Goal: Information Seeking & Learning: Learn about a topic

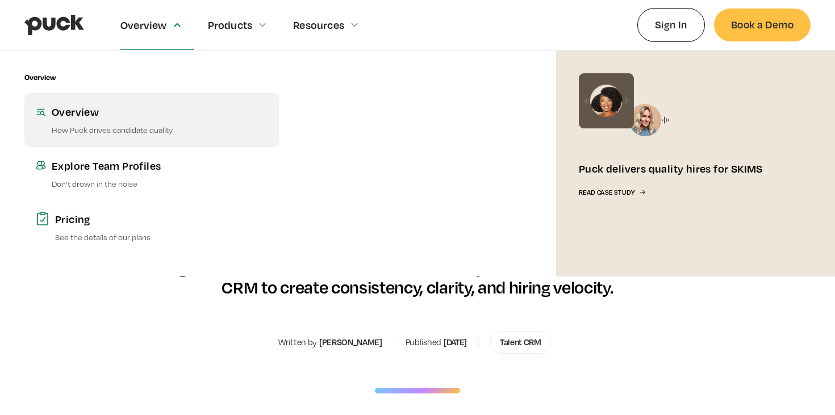
click at [89, 114] on div "Overview" at bounding box center [160, 112] width 216 height 14
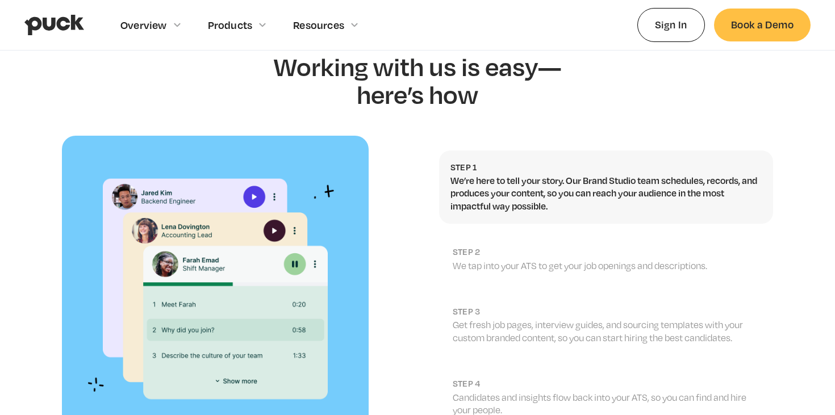
scroll to position [1176, 0]
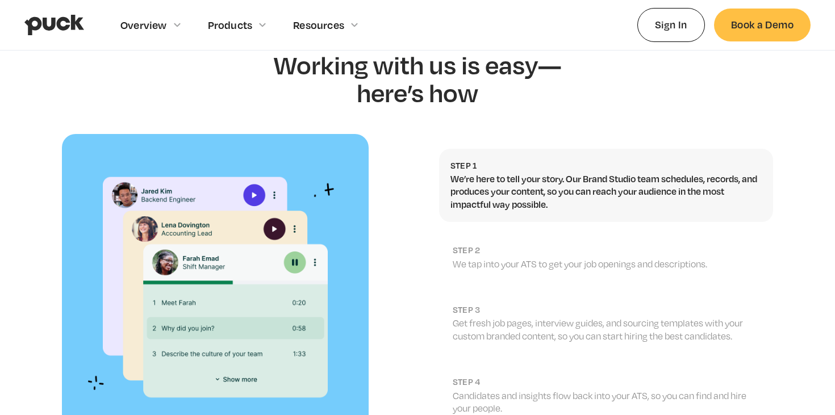
click at [579, 258] on p "We tap into your ATS to get your job openings and descriptions." at bounding box center [607, 264] width 309 height 12
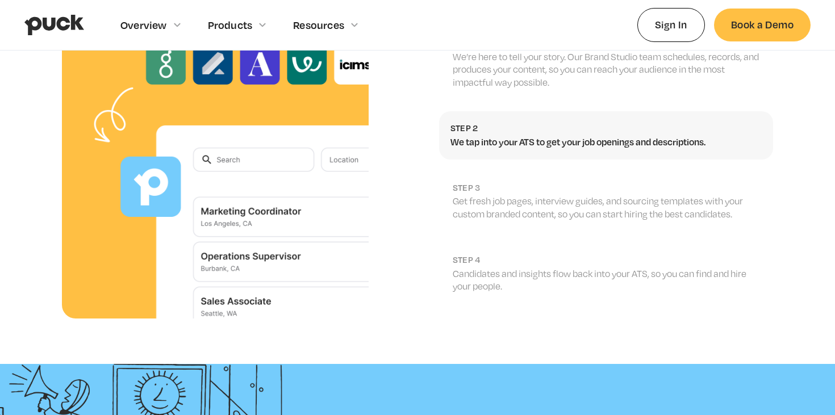
scroll to position [1272, 0]
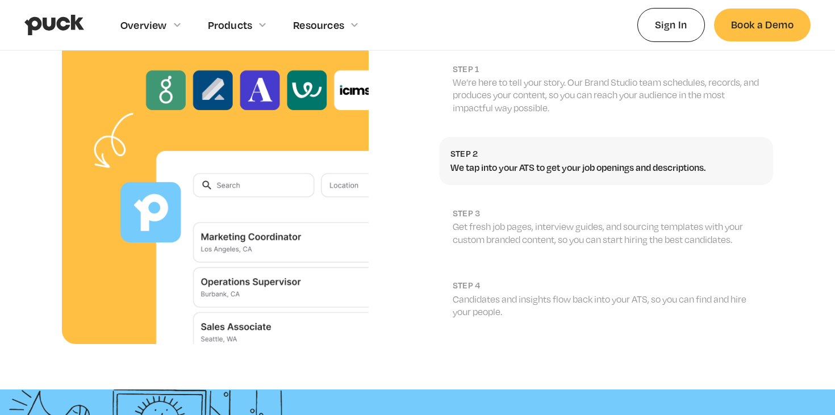
click at [494, 220] on p "Get fresh job pages, interview guides, and sourcing templates with your custom …" at bounding box center [607, 233] width 309 height 26
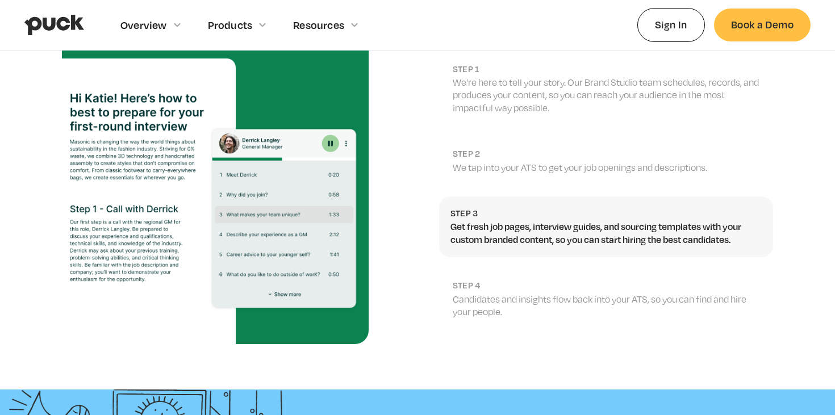
click at [611, 293] on p "Candidates and insights flow back into your ATS, so you can find and hire your …" at bounding box center [607, 306] width 309 height 26
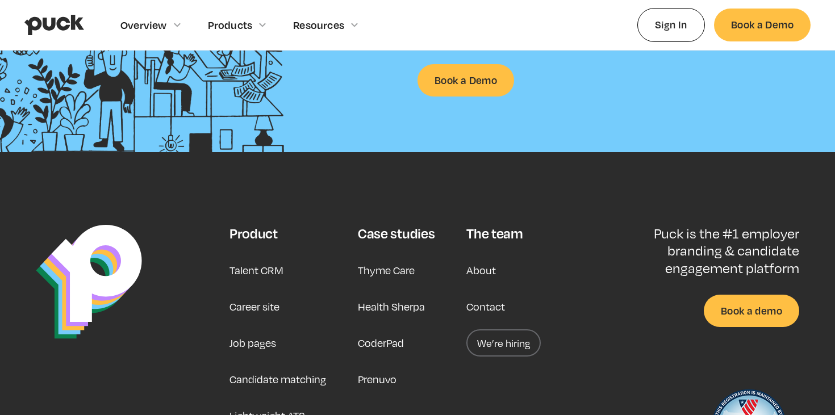
scroll to position [1739, 0]
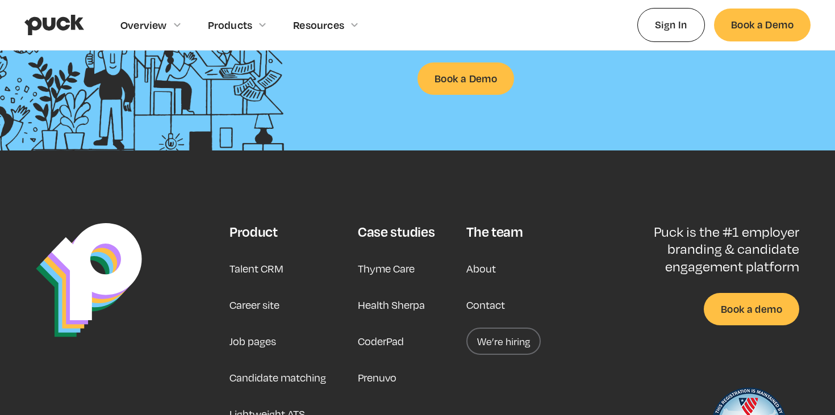
click at [279, 255] on link "Talent CRM" at bounding box center [257, 268] width 54 height 27
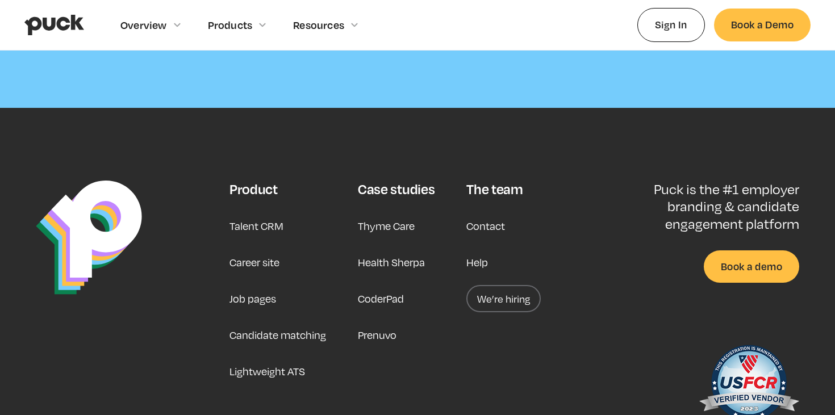
scroll to position [3623, 0]
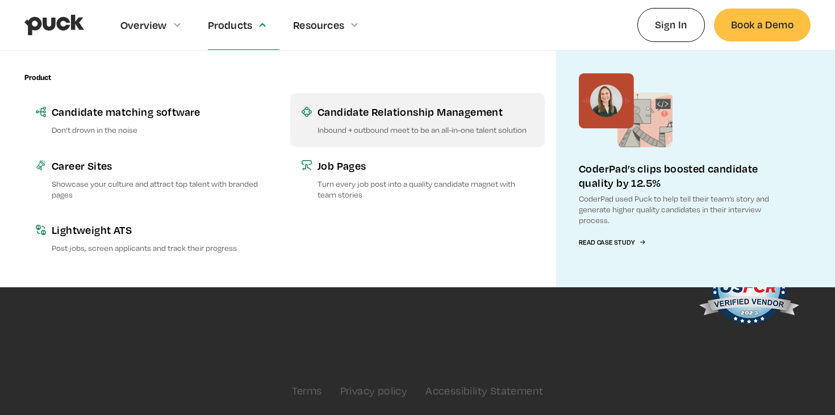
click at [337, 112] on div "Candidate Relationship Management" at bounding box center [426, 112] width 216 height 14
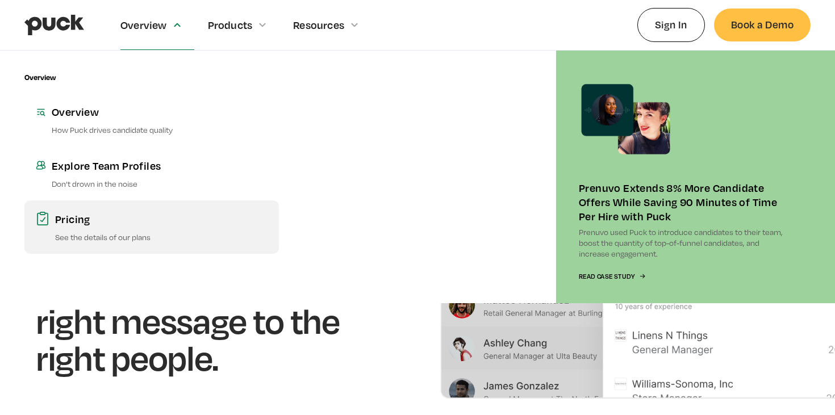
click at [106, 229] on link "Pricing See the details of our plans" at bounding box center [151, 227] width 254 height 53
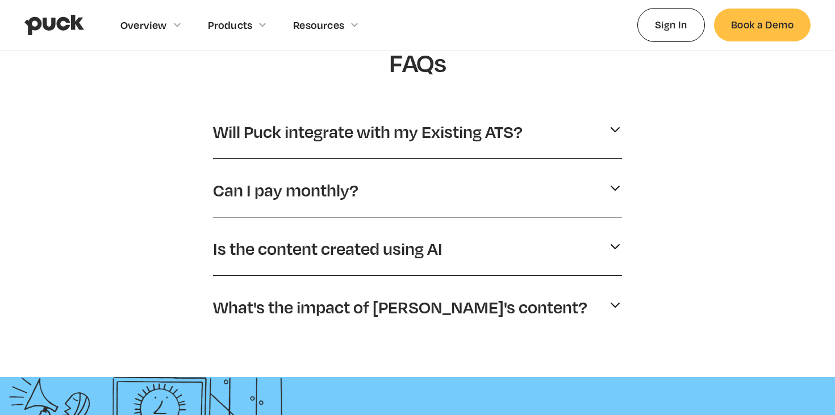
scroll to position [562, 0]
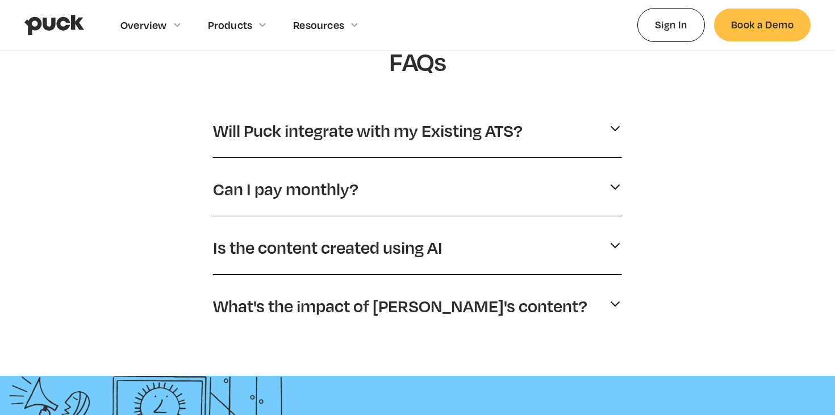
click at [611, 126] on img at bounding box center [615, 129] width 14 height 14
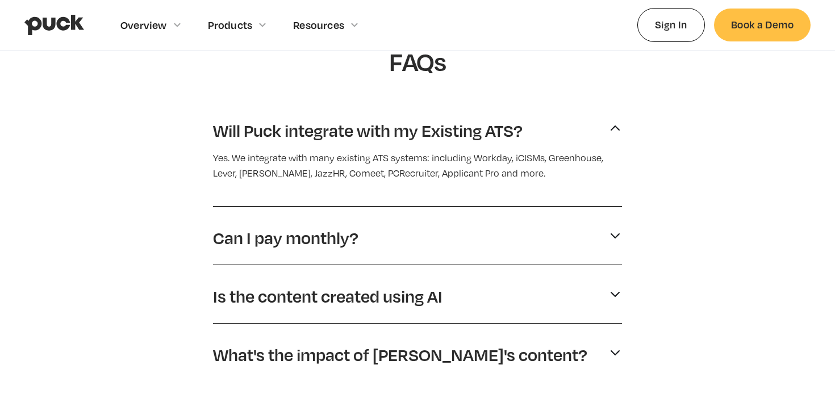
click at [611, 126] on img at bounding box center [615, 129] width 14 height 14
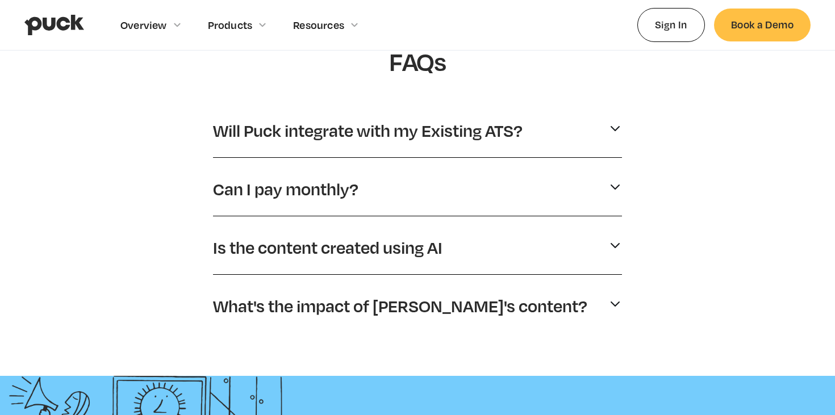
click at [609, 180] on img at bounding box center [615, 187] width 14 height 14
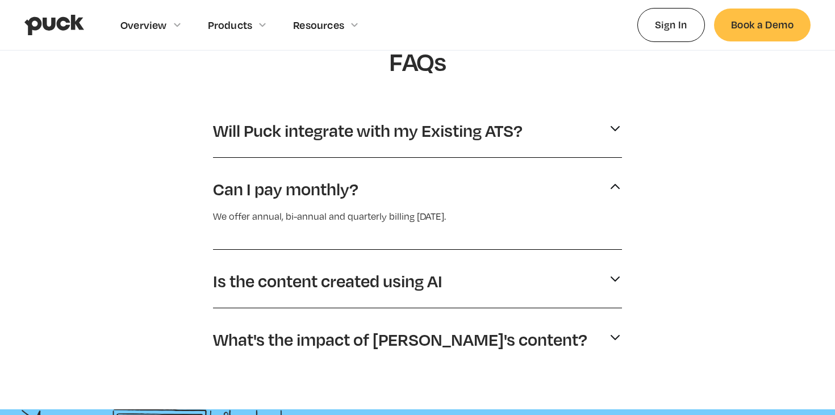
click at [609, 180] on img at bounding box center [615, 187] width 14 height 14
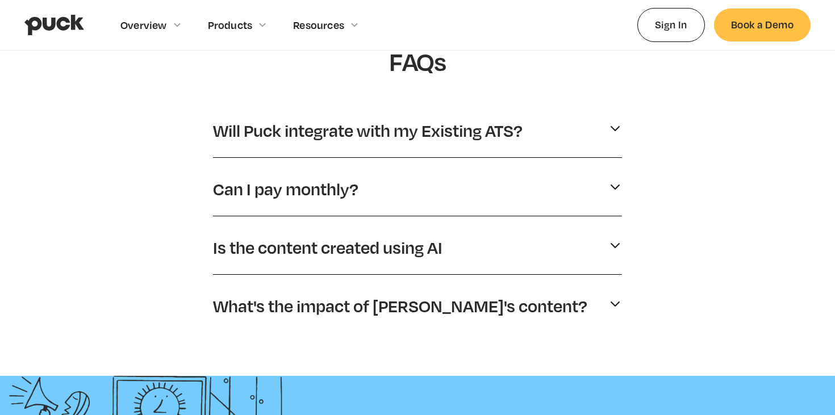
click at [609, 180] on img at bounding box center [615, 187] width 14 height 14
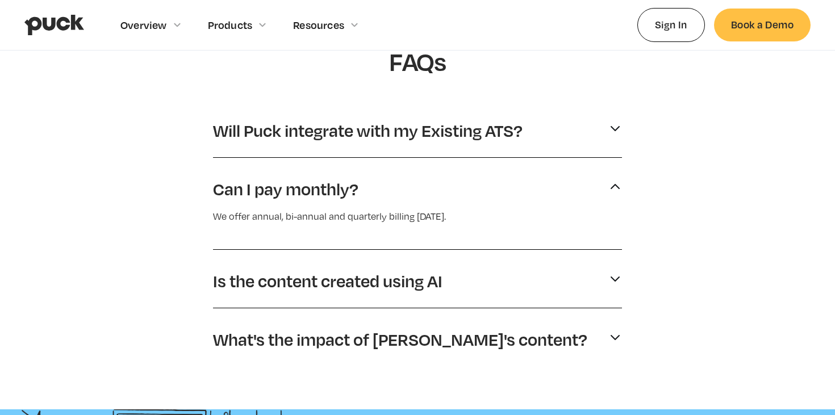
click at [609, 180] on img at bounding box center [615, 187] width 14 height 14
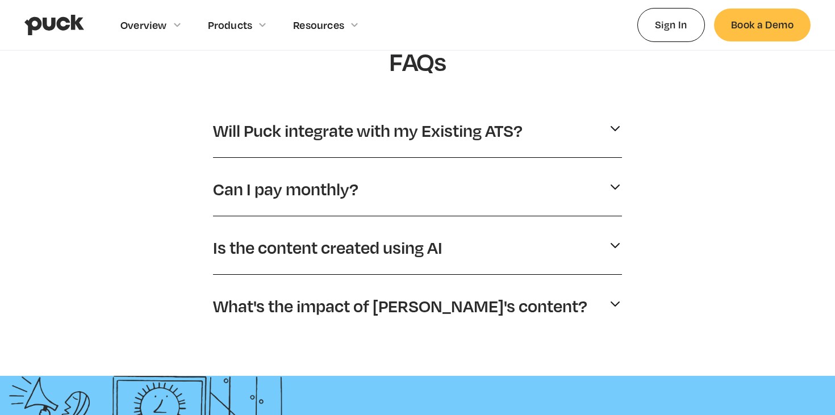
click at [576, 239] on div "Is the content created using AI" at bounding box center [417, 247] width 409 height 31
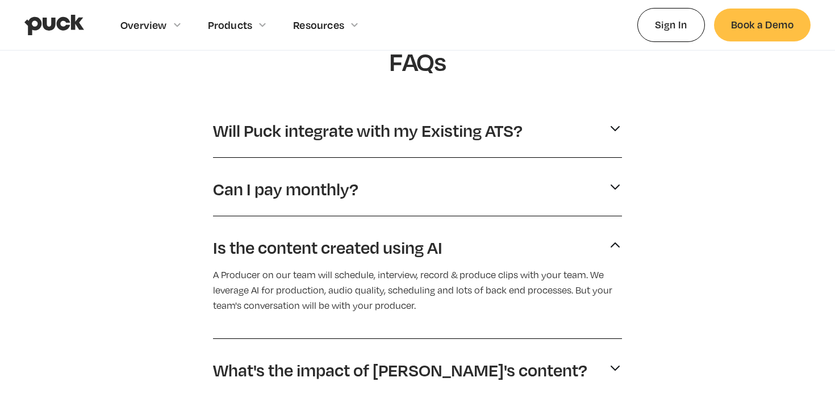
click at [576, 239] on div "Is the content created using AI" at bounding box center [417, 247] width 409 height 31
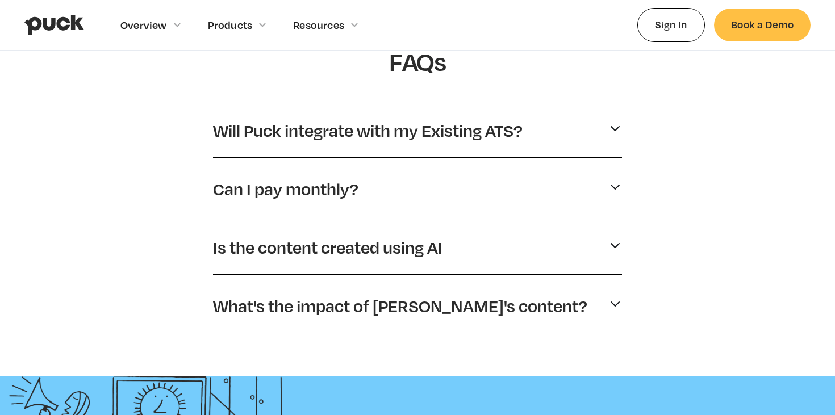
click at [561, 289] on div "What's the impact of Puck's content? On average, you'll hire about 25% more top…" at bounding box center [417, 308] width 409 height 49
click at [598, 305] on div "What's the impact of Puck's content?" at bounding box center [417, 306] width 409 height 31
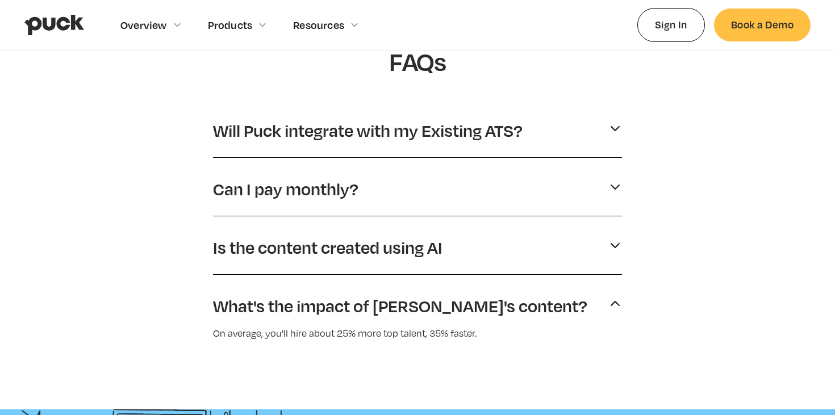
click at [598, 305] on div "What's the impact of Puck's content?" at bounding box center [417, 306] width 409 height 31
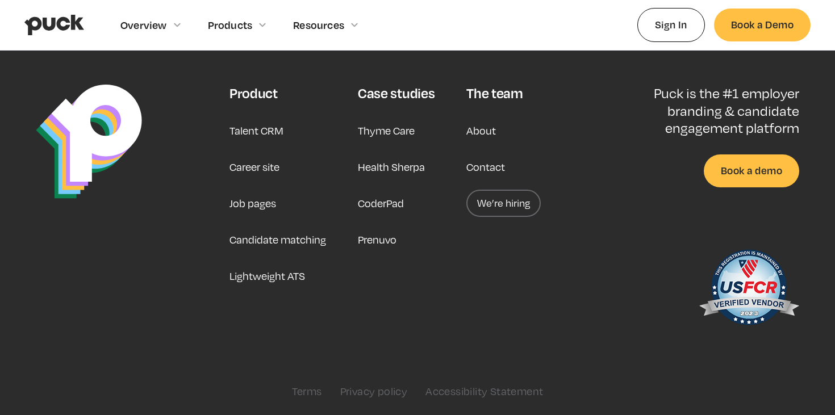
scroll to position [0, 0]
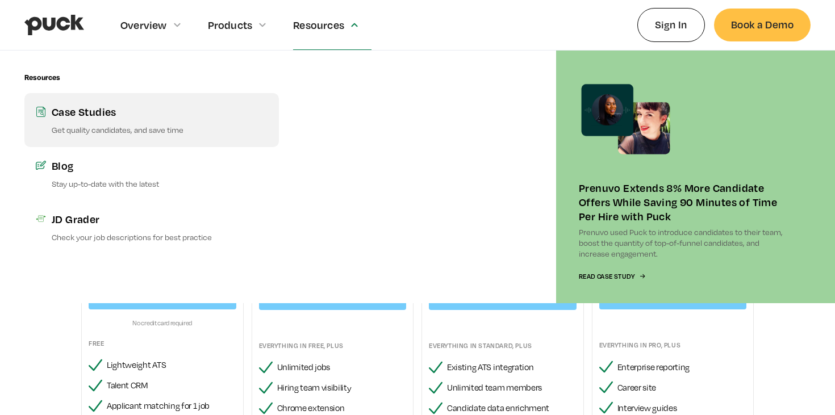
click at [139, 127] on p "Get quality candidates, and save time" at bounding box center [160, 129] width 216 height 11
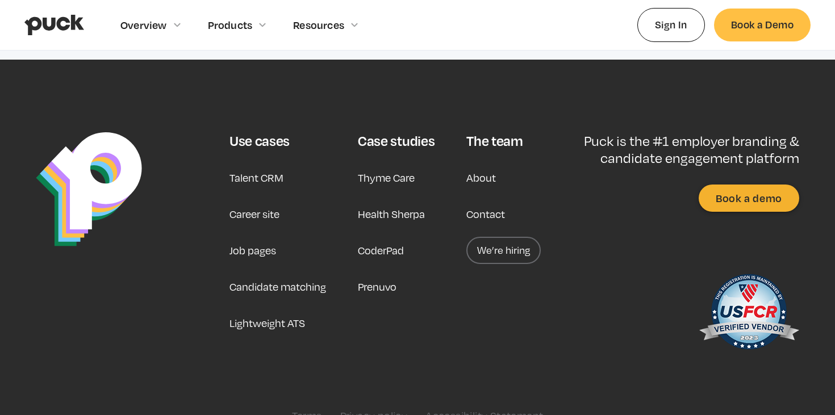
scroll to position [2443, 0]
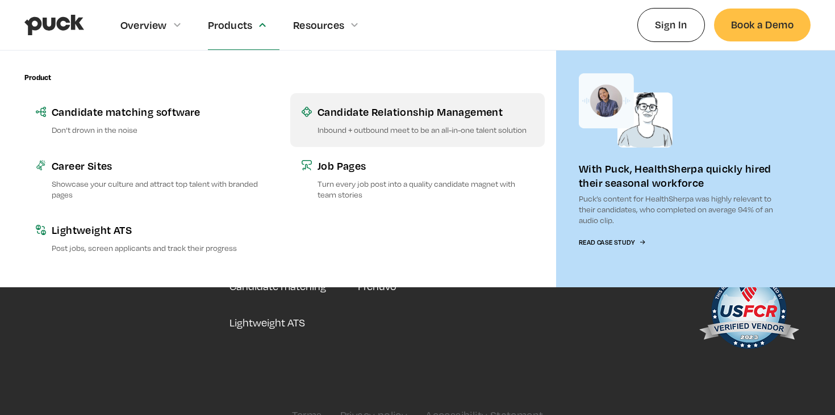
click at [397, 127] on p "Inbound + outbound meet to be an all-in-one talent solution" at bounding box center [426, 129] width 216 height 11
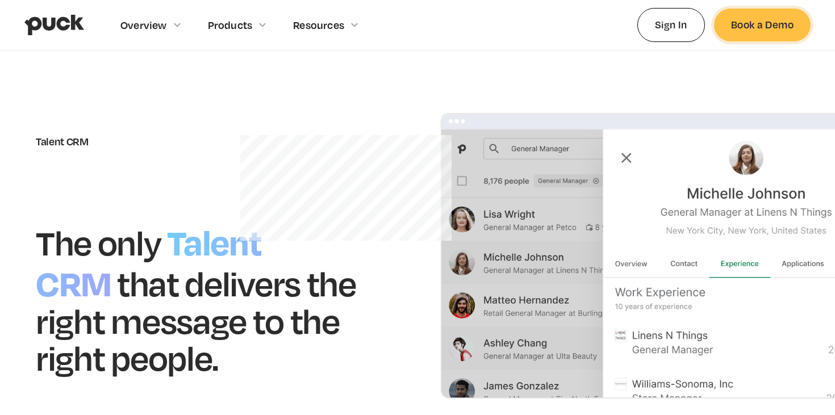
click at [775, 24] on link "Book a Demo" at bounding box center [762, 25] width 97 height 32
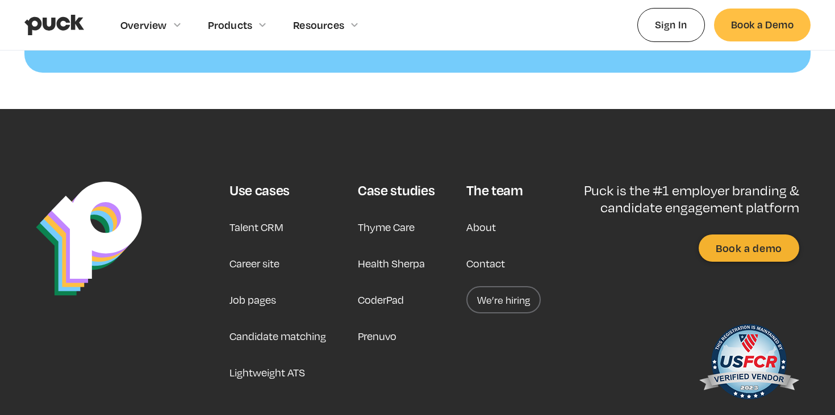
scroll to position [1239, 0]
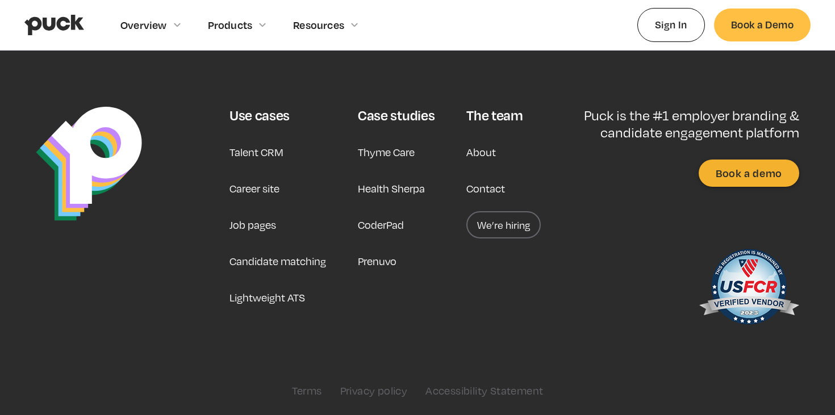
click at [481, 152] on link "About" at bounding box center [481, 152] width 30 height 27
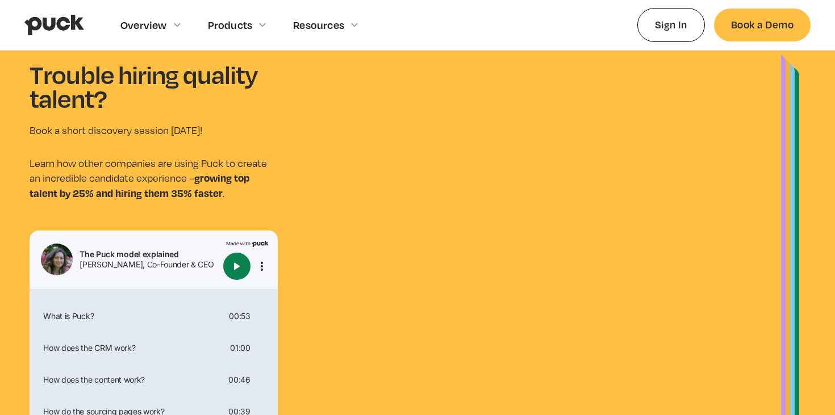
scroll to position [0, 0]
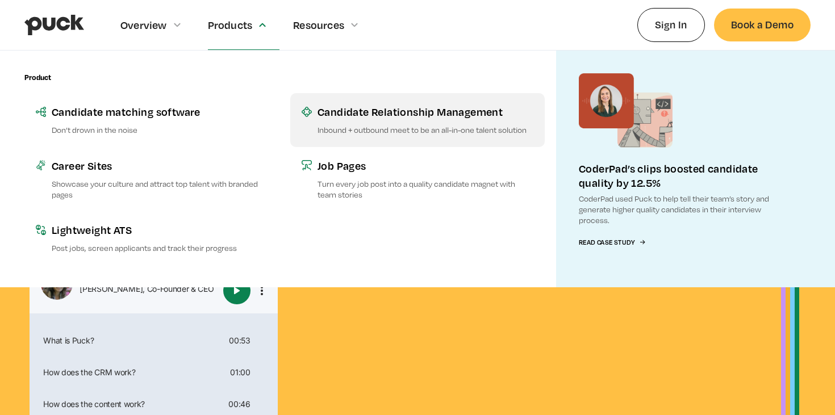
click at [347, 110] on div "Candidate Relationship Management" at bounding box center [426, 112] width 216 height 14
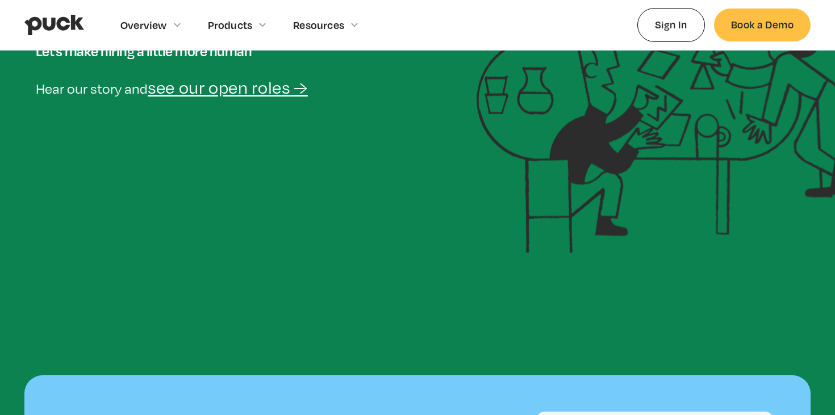
scroll to position [308, 0]
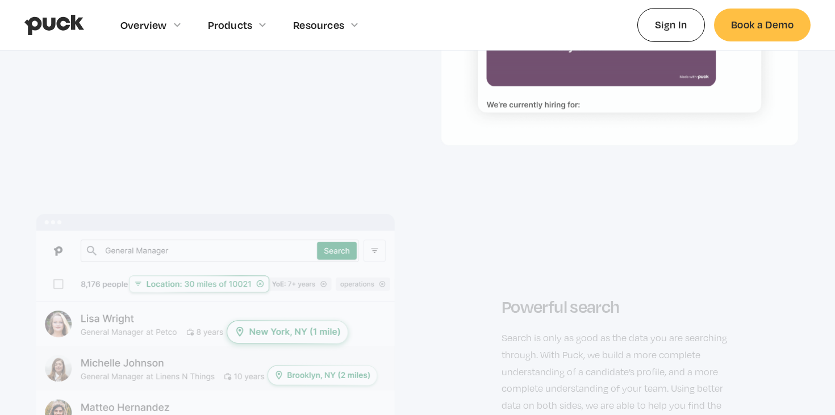
scroll to position [1988, 0]
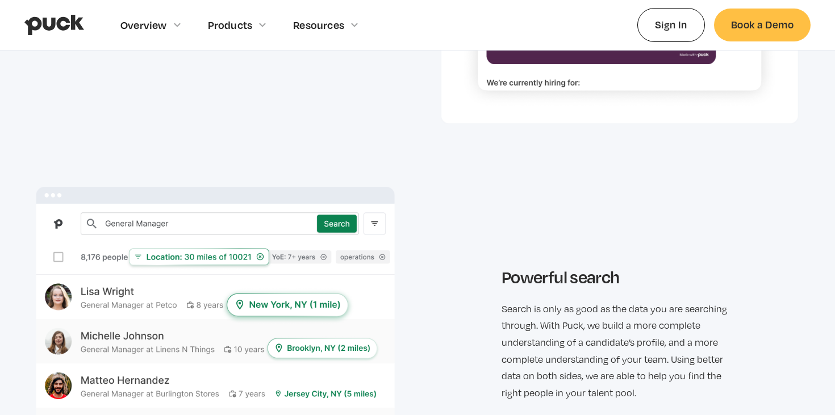
click at [48, 23] on img "home" at bounding box center [54, 25] width 60 height 22
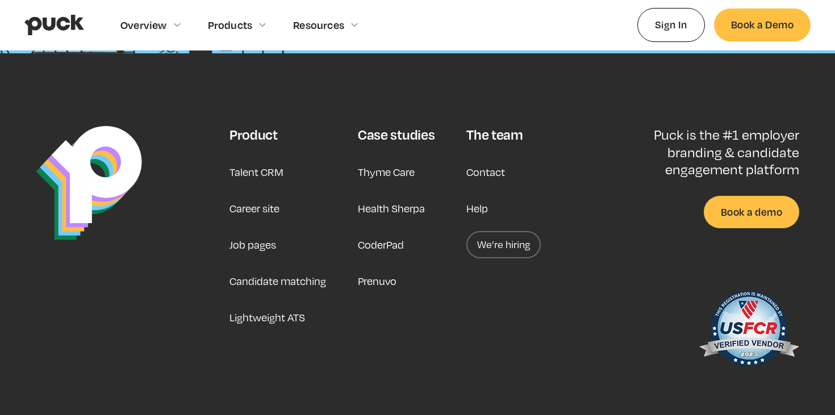
scroll to position [2965, 0]
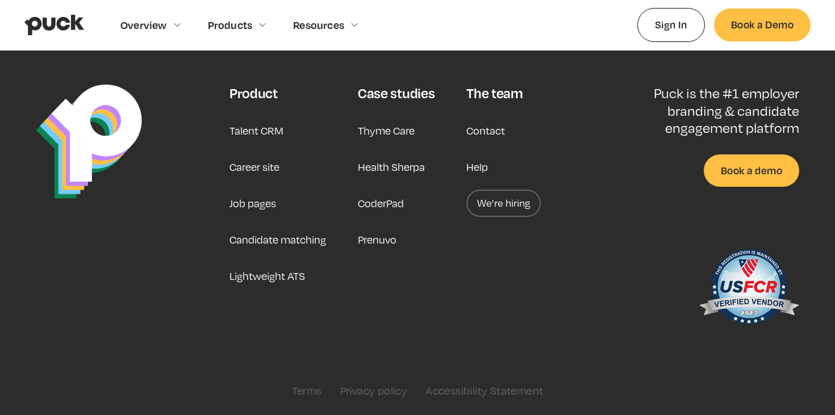
click at [500, 133] on link "Contact" at bounding box center [485, 130] width 39 height 27
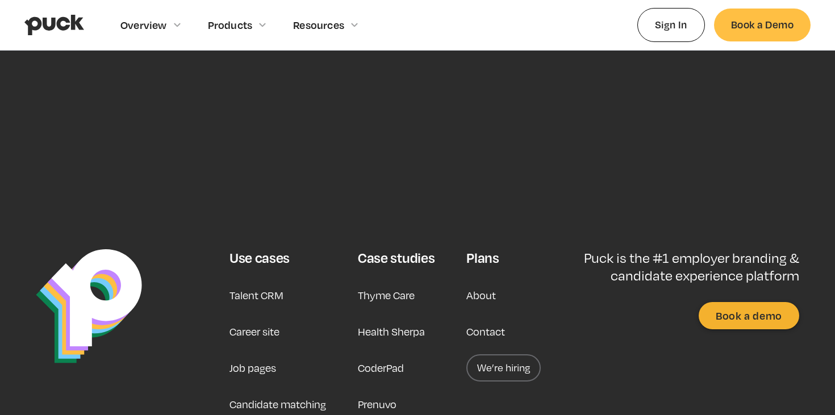
scroll to position [437, 0]
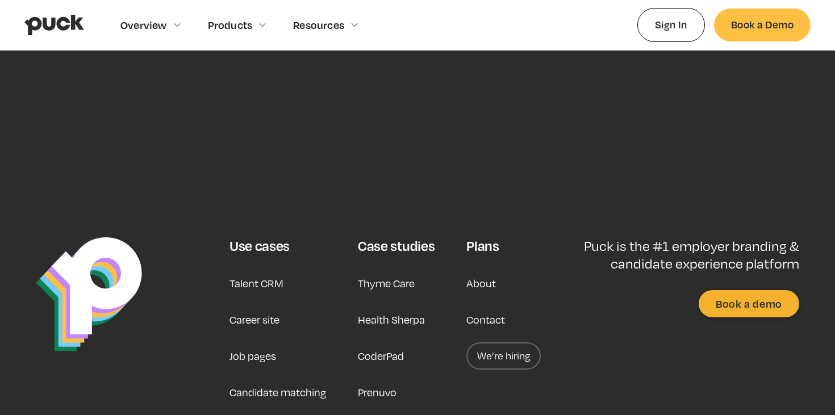
click at [480, 287] on link "About" at bounding box center [481, 283] width 30 height 27
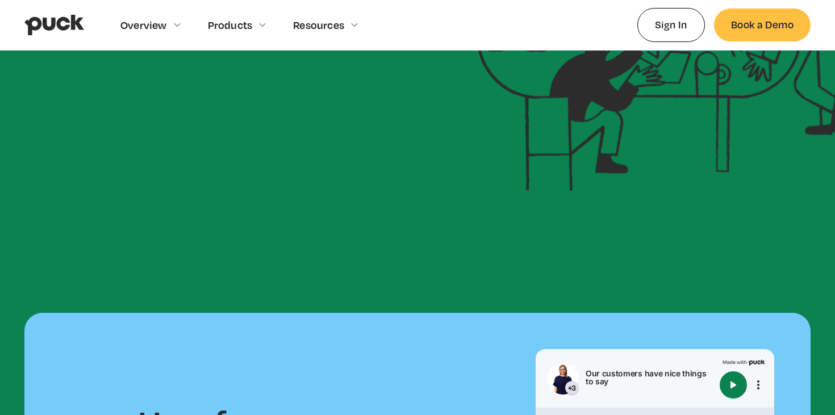
scroll to position [136, 0]
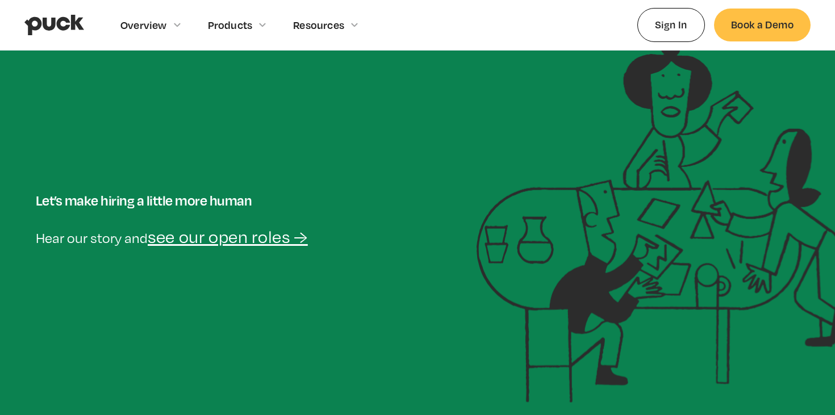
click at [283, 243] on link "see our open roles →" at bounding box center [228, 237] width 160 height 20
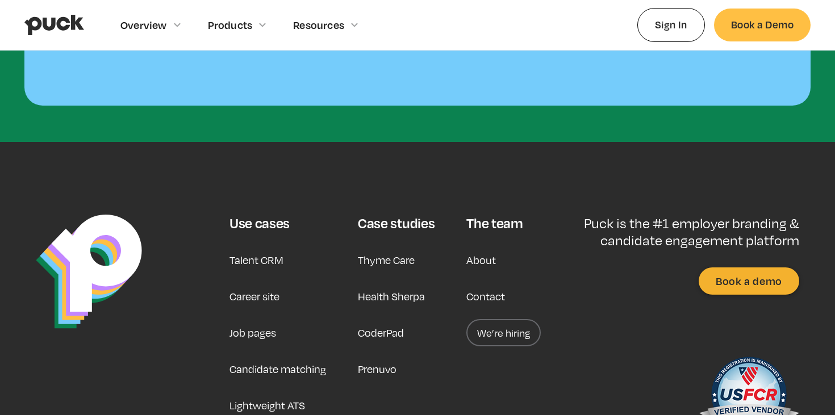
scroll to position [1027, 0]
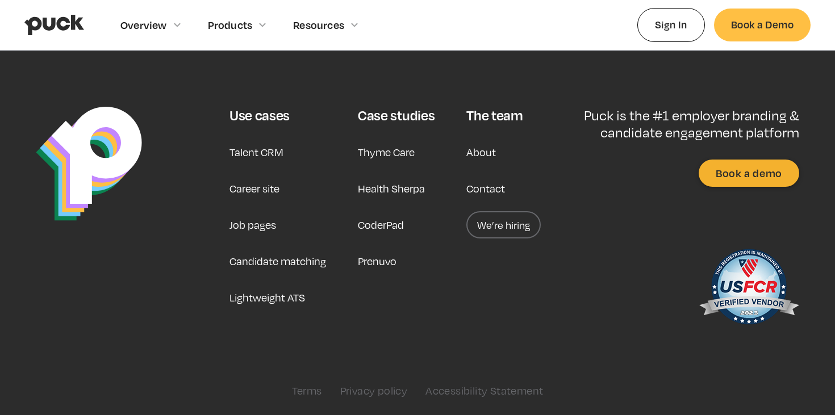
click at [490, 153] on link "About" at bounding box center [481, 152] width 30 height 27
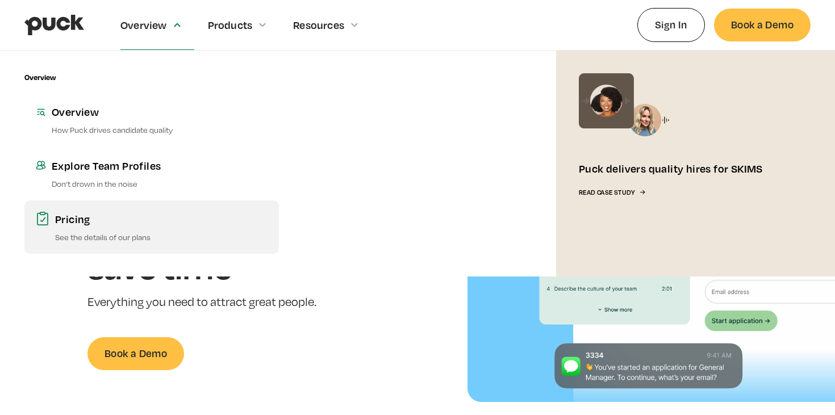
click at [105, 226] on div "Pricing" at bounding box center [161, 219] width 212 height 14
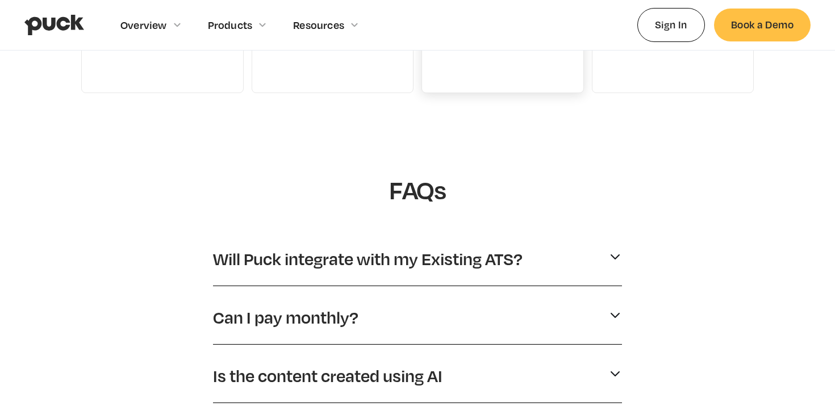
scroll to position [441, 0]
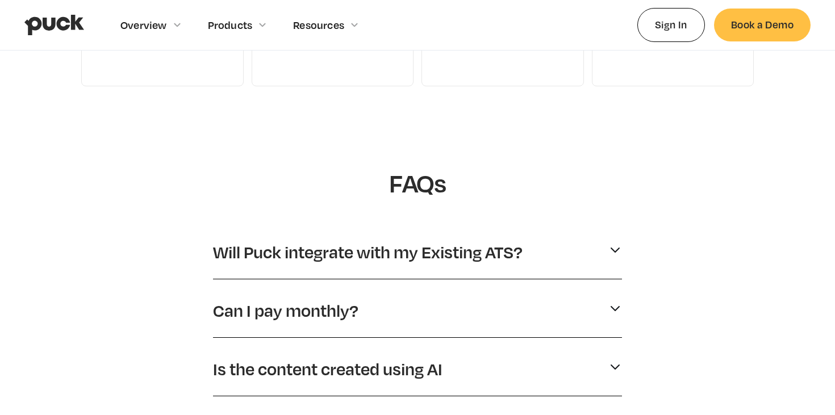
click at [503, 265] on div "Will Puck integrate with my Existing ATS?" at bounding box center [417, 252] width 409 height 31
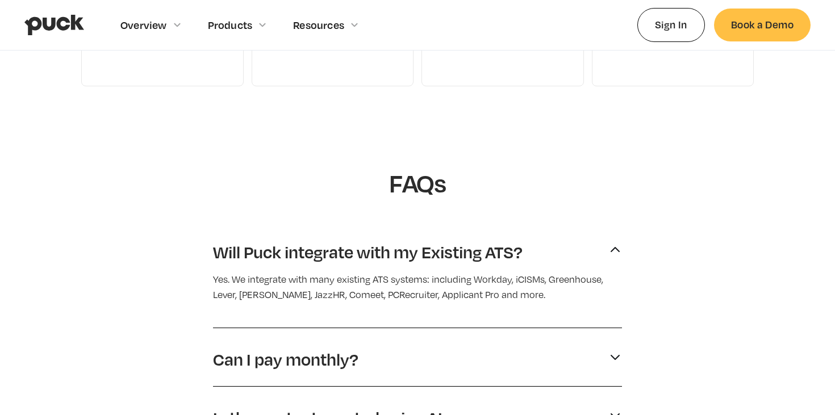
click at [503, 254] on p "Will Puck integrate with my Existing ATS?" at bounding box center [368, 252] width 310 height 22
